Goal: Transaction & Acquisition: Download file/media

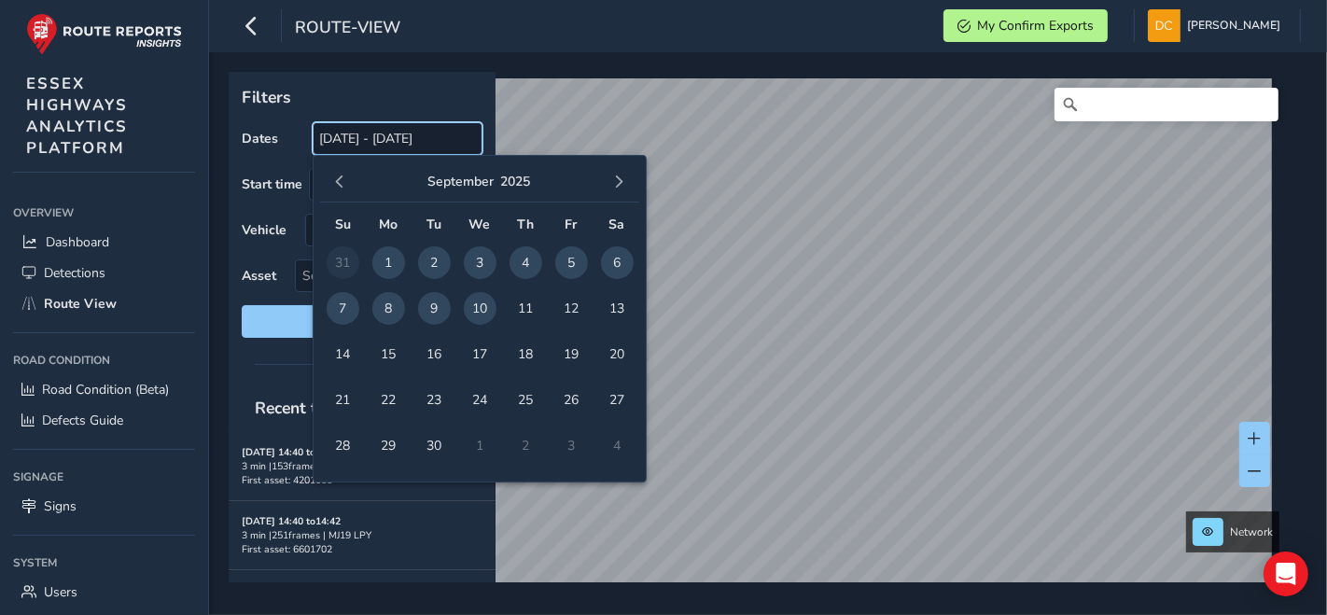
click at [380, 147] on input "[DATE] - [DATE]" at bounding box center [398, 138] width 170 height 33
click at [346, 188] on button "button" at bounding box center [340, 182] width 26 height 26
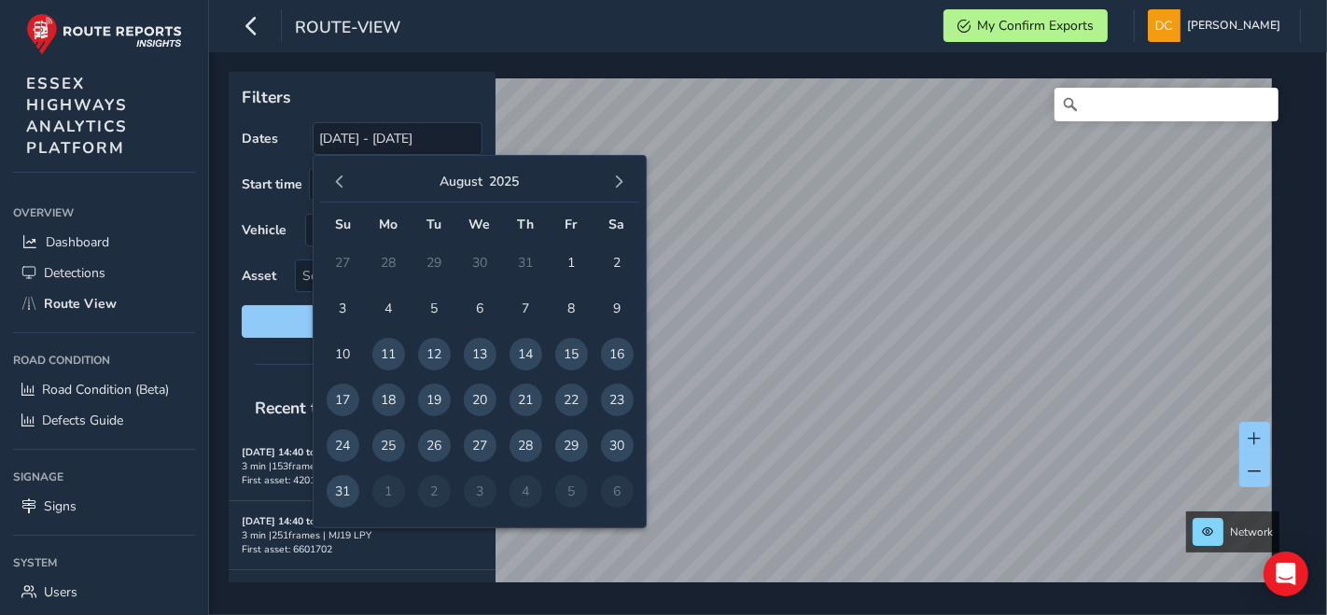
click at [346, 188] on button "button" at bounding box center [340, 182] width 26 height 26
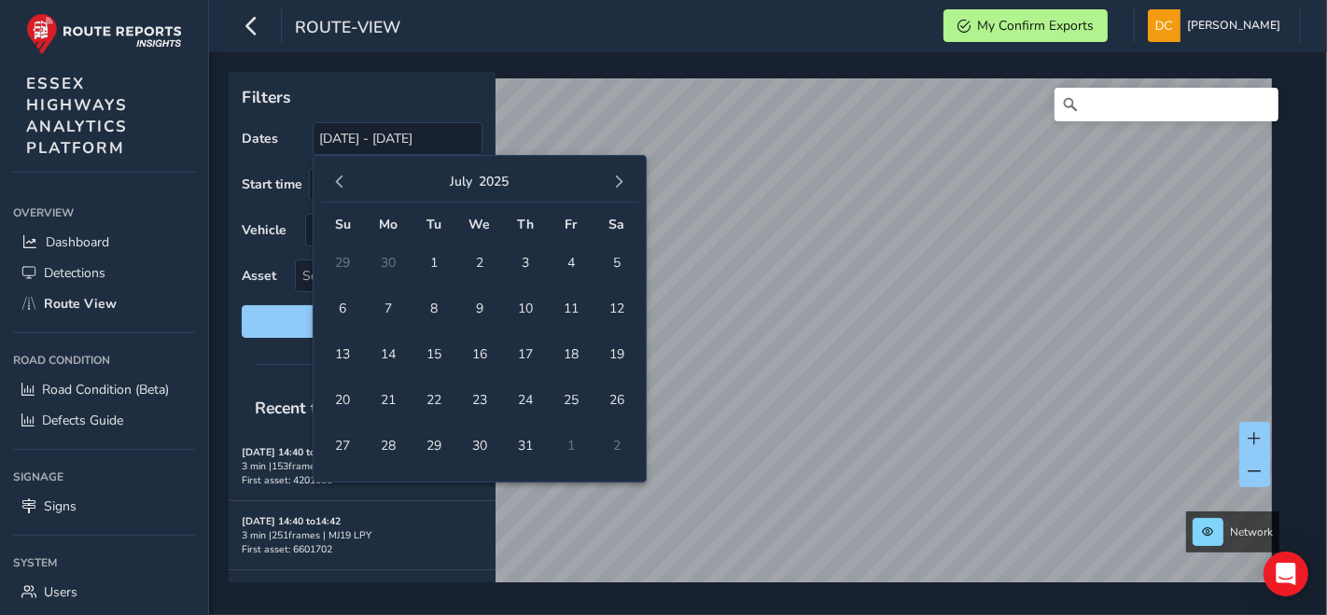
click at [346, 188] on button "button" at bounding box center [340, 182] width 26 height 26
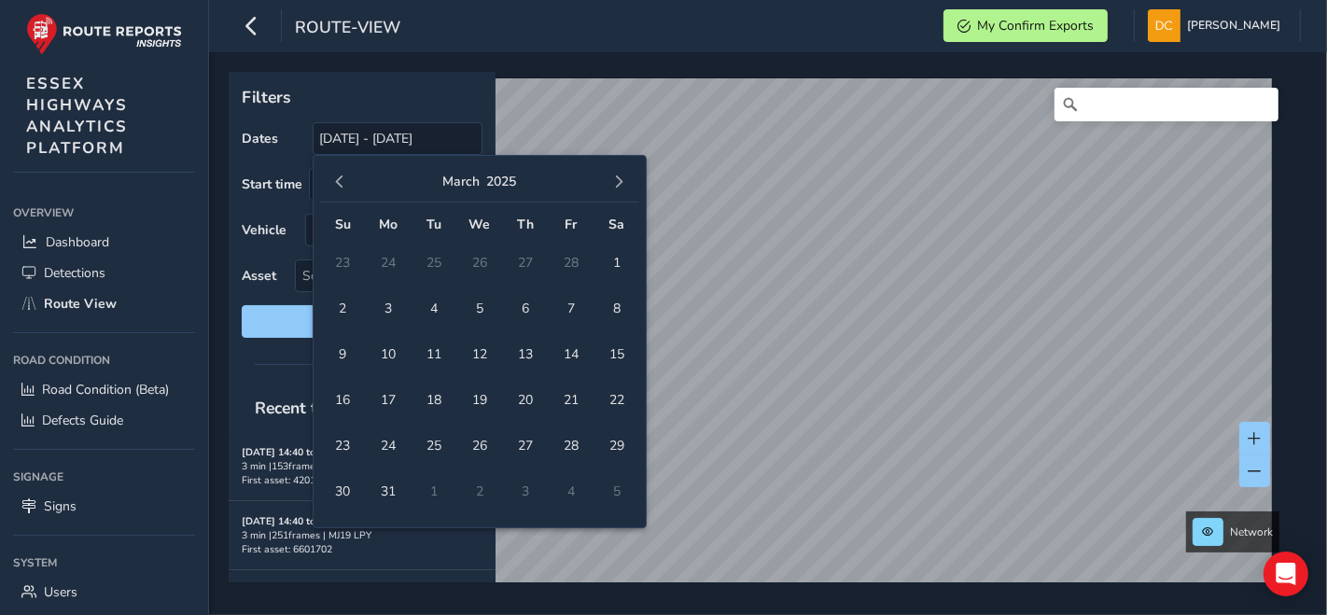
click at [346, 188] on button "button" at bounding box center [340, 182] width 26 height 26
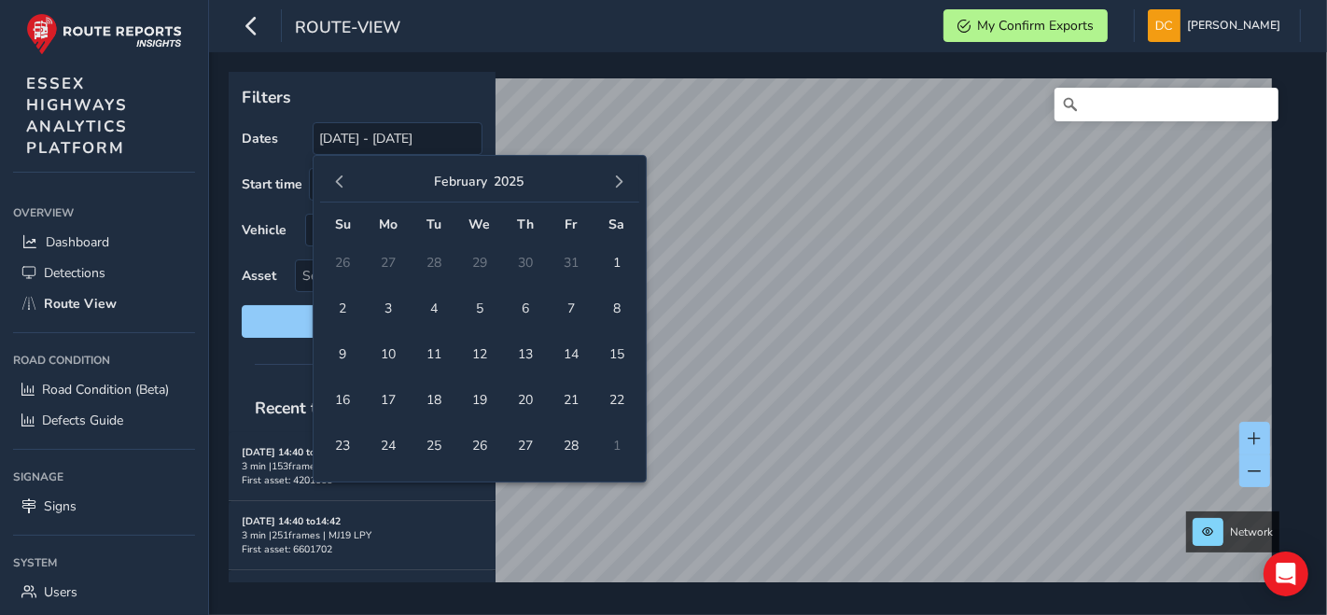
click at [346, 188] on button "button" at bounding box center [340, 182] width 26 height 26
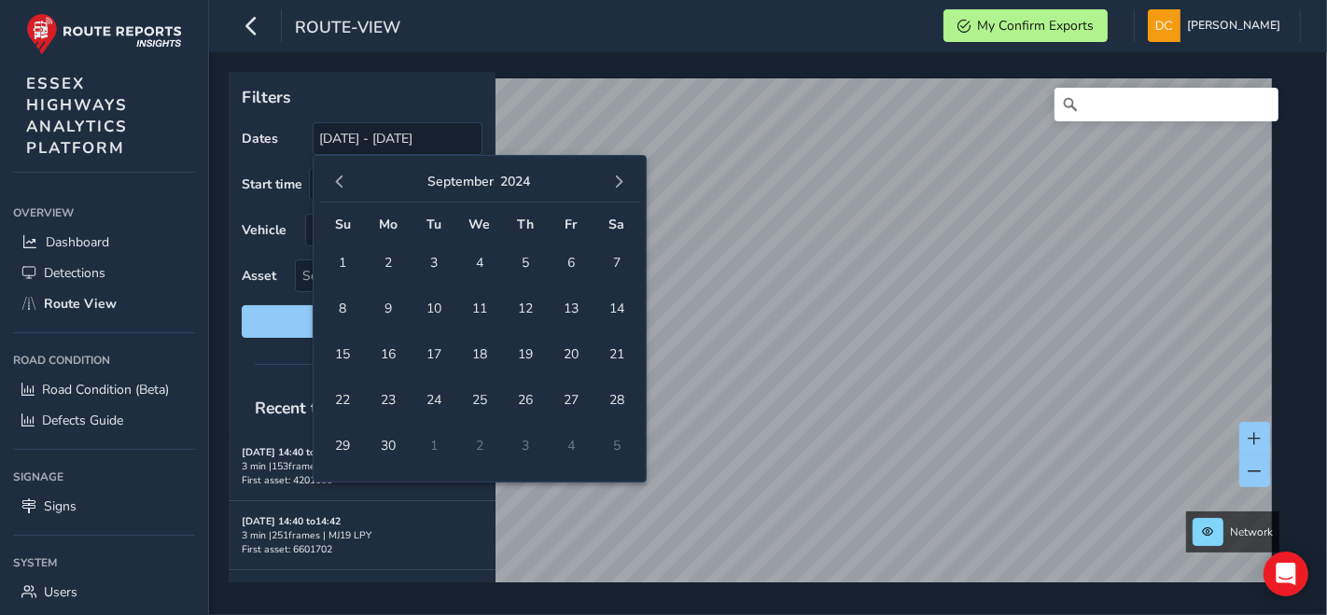
click at [346, 188] on button "button" at bounding box center [340, 182] width 26 height 26
click at [384, 270] on span "1" at bounding box center [388, 262] width 33 height 33
click at [626, 187] on button "button" at bounding box center [620, 182] width 26 height 26
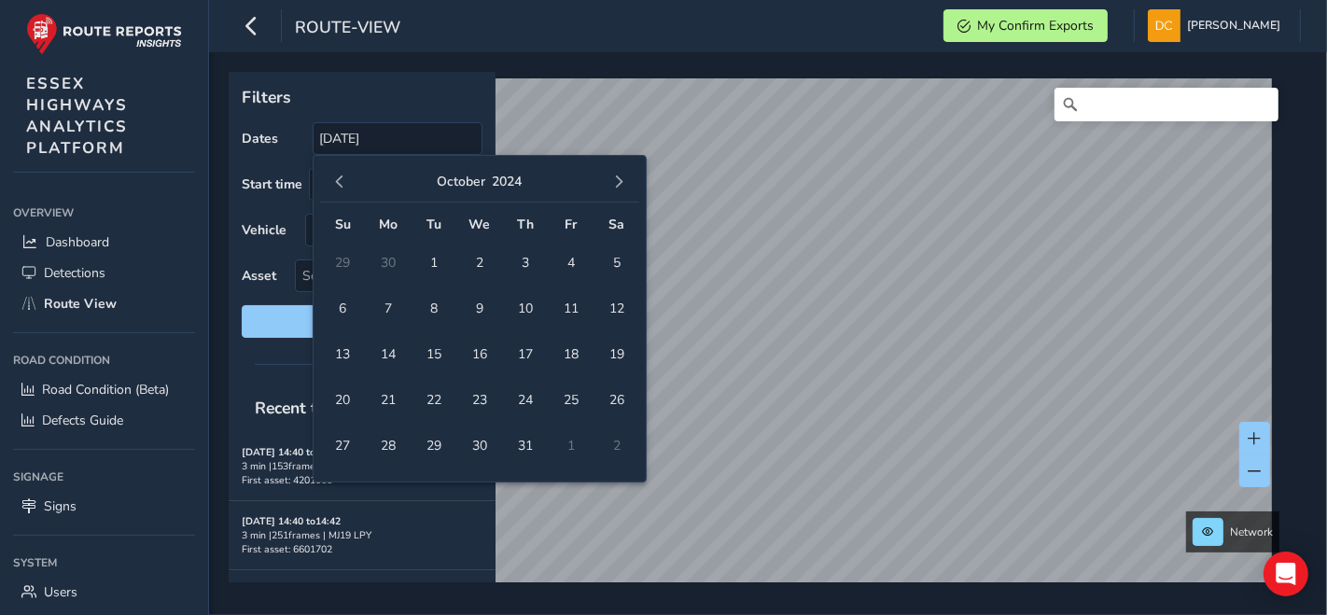
click at [626, 187] on button "button" at bounding box center [620, 182] width 26 height 26
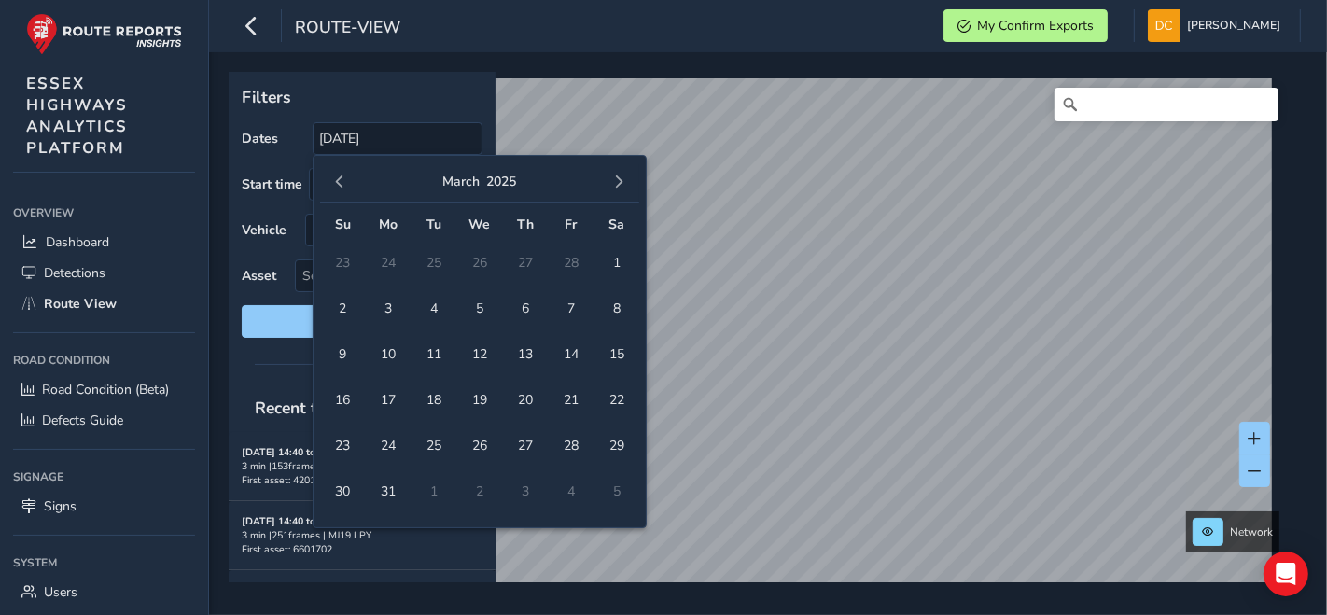
click at [626, 187] on button "button" at bounding box center [620, 182] width 26 height 26
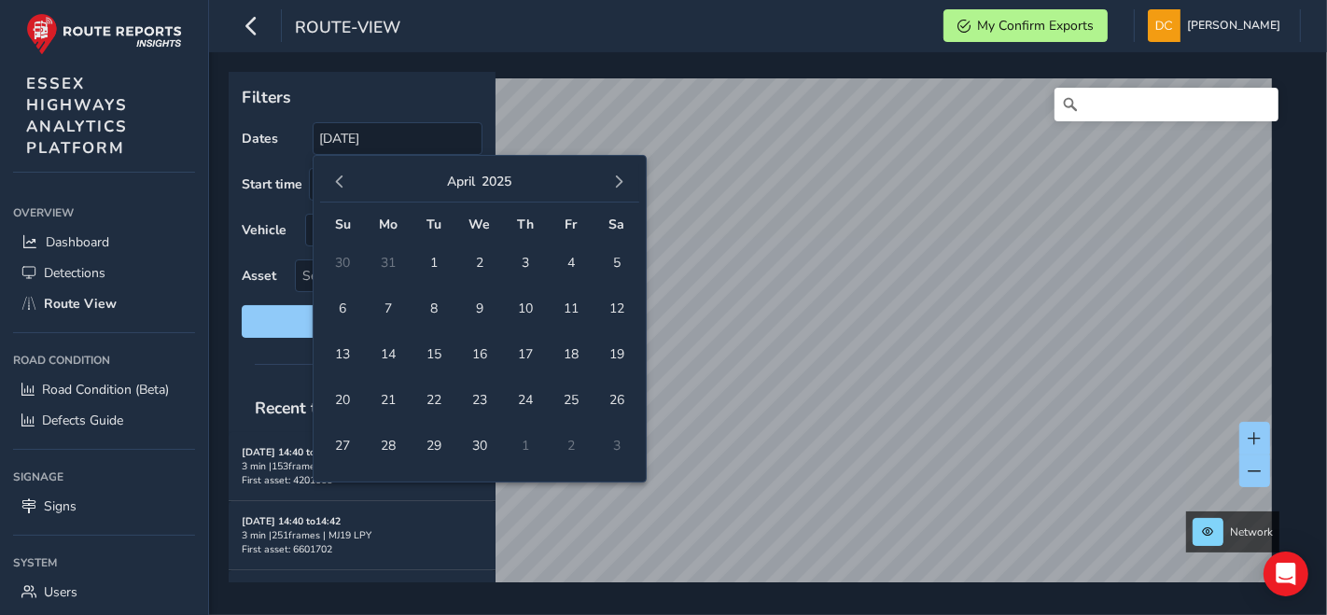
click at [626, 187] on button "button" at bounding box center [620, 182] width 26 height 26
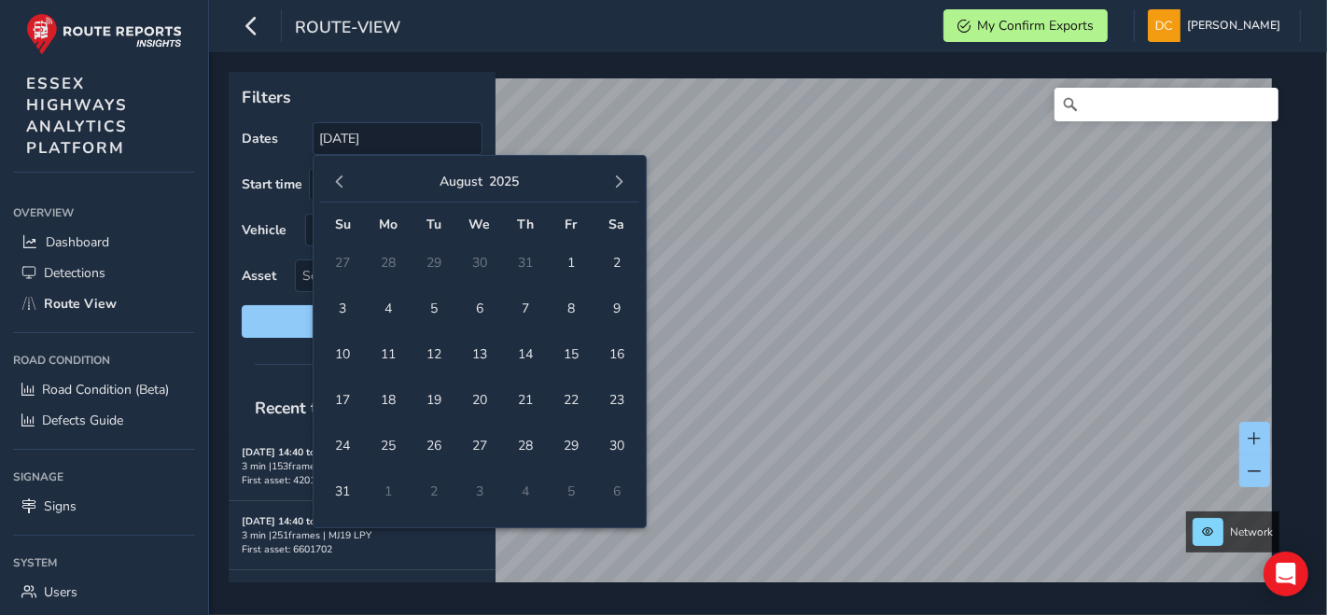
click at [626, 187] on button "button" at bounding box center [620, 182] width 26 height 26
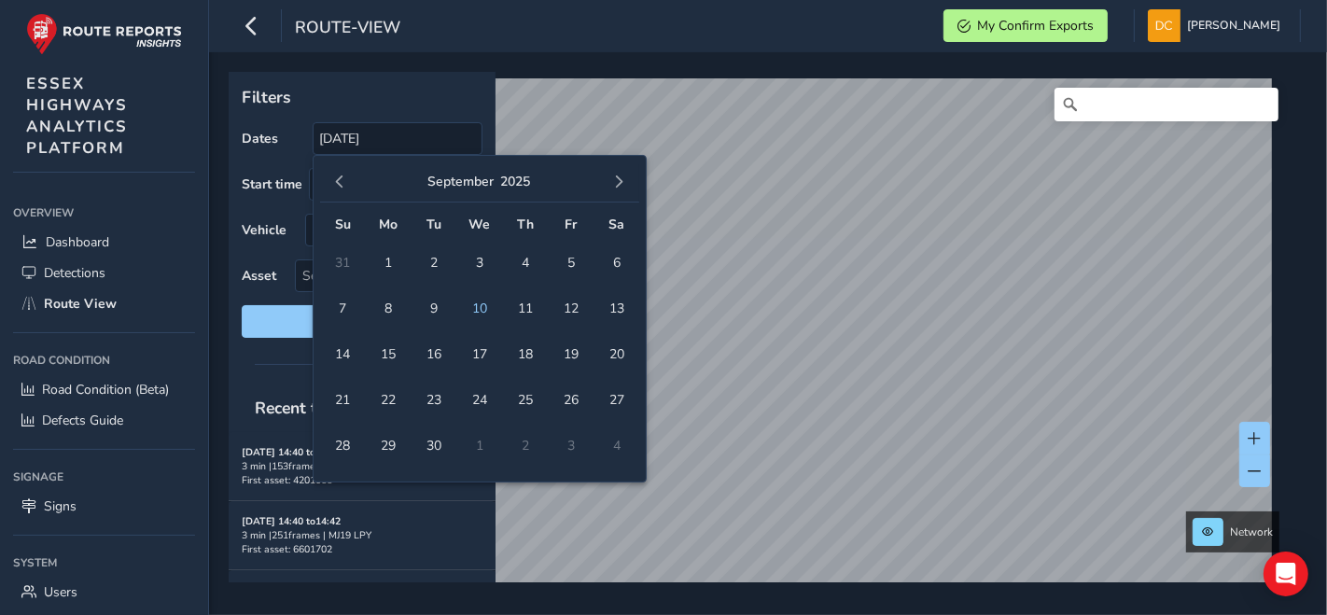
click at [626, 187] on button "button" at bounding box center [620, 182] width 26 height 26
click at [485, 271] on span "1" at bounding box center [480, 262] width 33 height 33
type input "01/07/2024 - 01/10/2025"
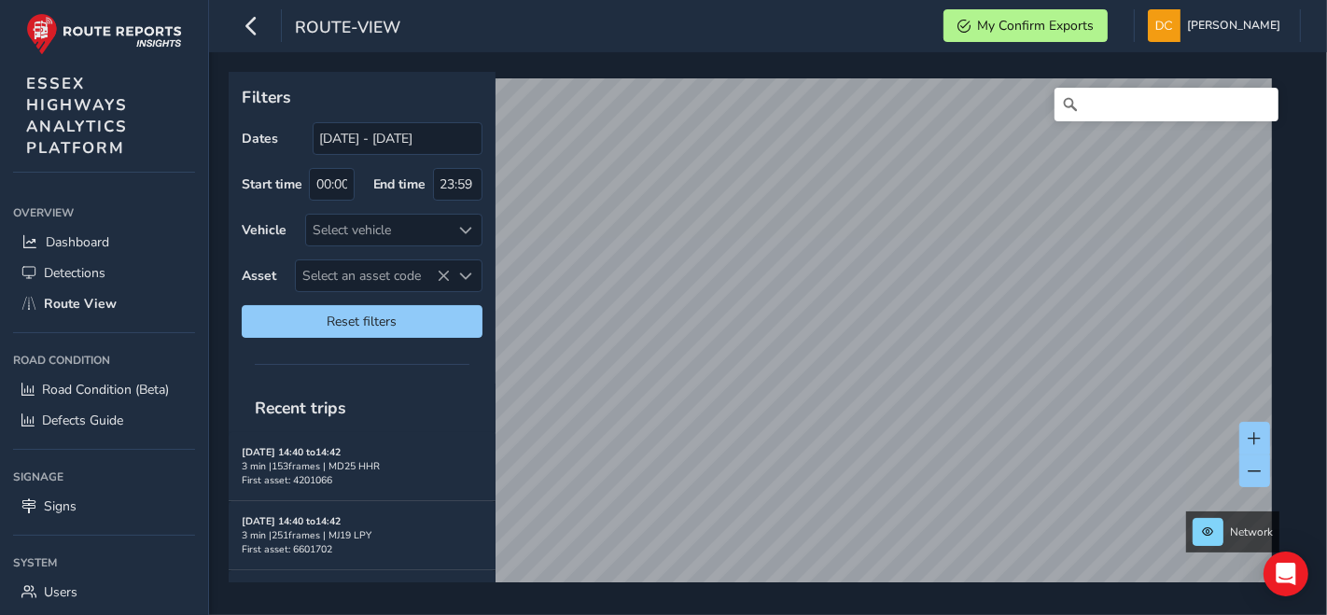
click at [630, 35] on div "route-view My Confirm Exports Darren Cardy Colour Scheme: Dark Dim Light Logout" at bounding box center [768, 26] width 1118 height 52
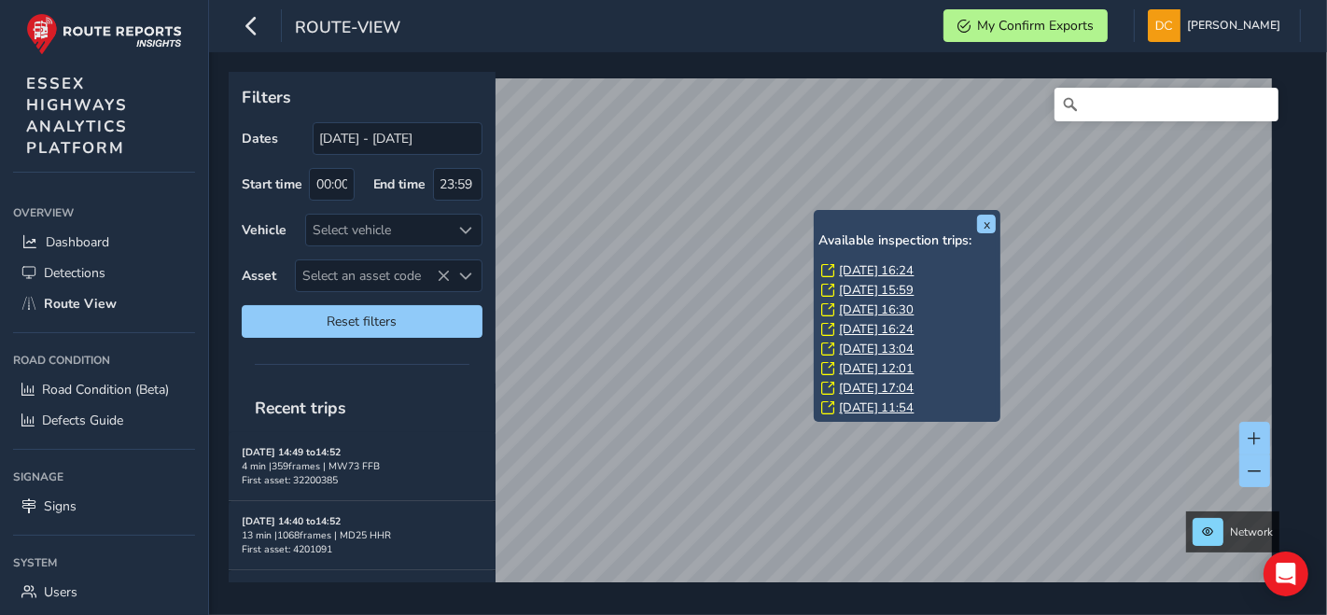
click at [856, 273] on link "[DATE] 16:24" at bounding box center [876, 270] width 75 height 17
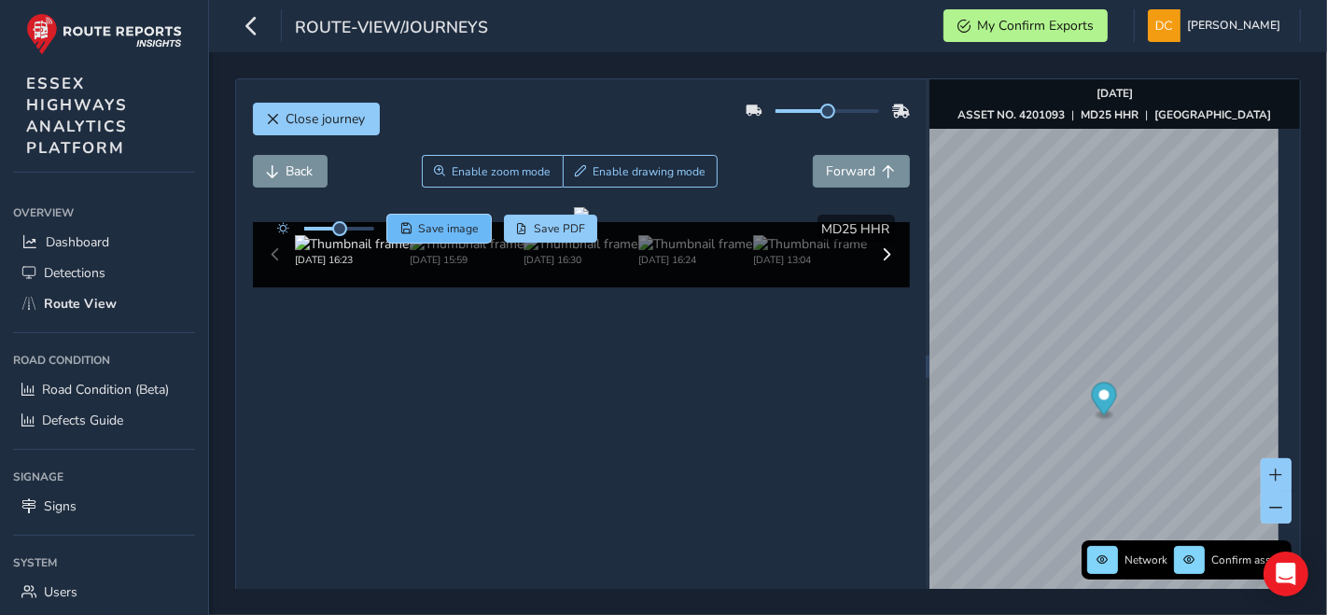
click at [442, 229] on span "Save image" at bounding box center [448, 228] width 61 height 15
